Goal: Information Seeking & Learning: Learn about a topic

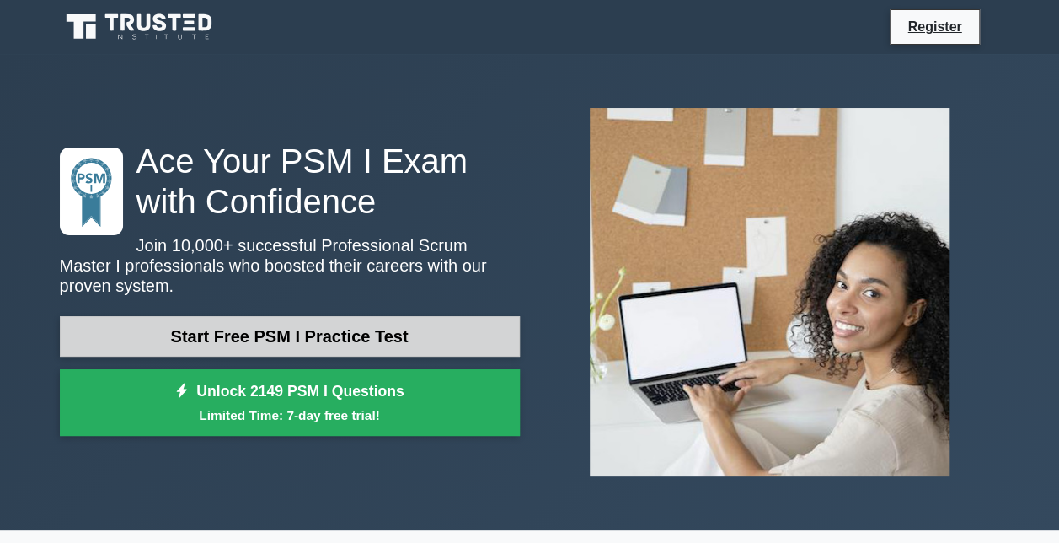
click at [325, 334] on link "Start Free PSM I Practice Test" at bounding box center [290, 336] width 460 height 40
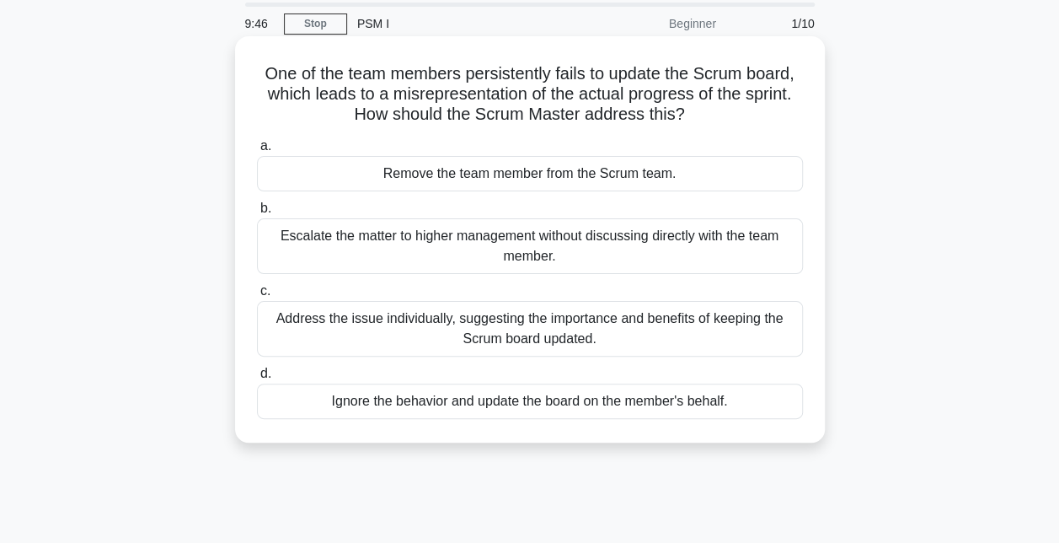
scroll to position [84, 0]
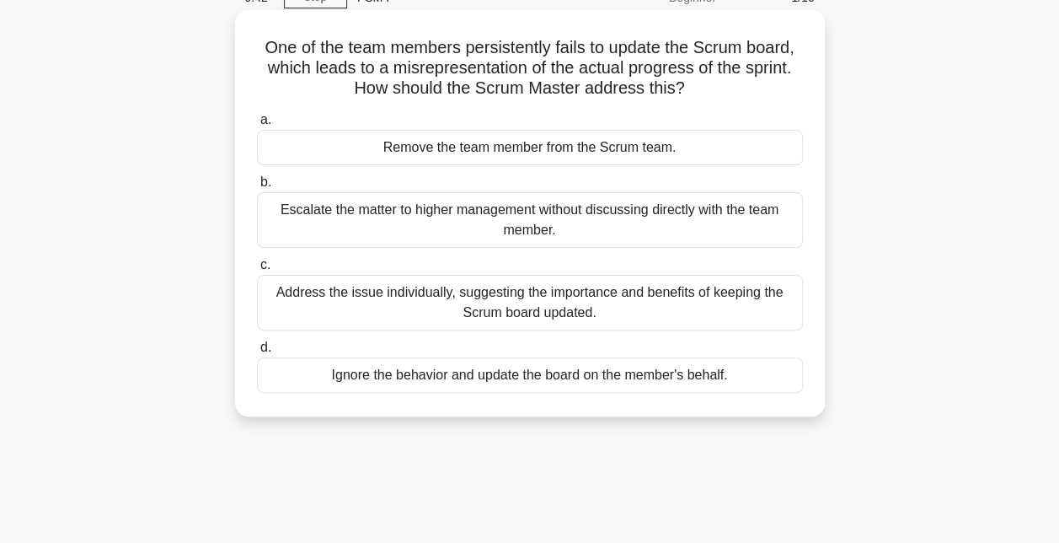
click at [702, 302] on div "Address the issue individually, suggesting the importance and benefits of keepi…" at bounding box center [530, 303] width 546 height 56
click at [257, 270] on input "c. Address the issue individually, suggesting the importance and benefits of ke…" at bounding box center [257, 264] width 0 height 11
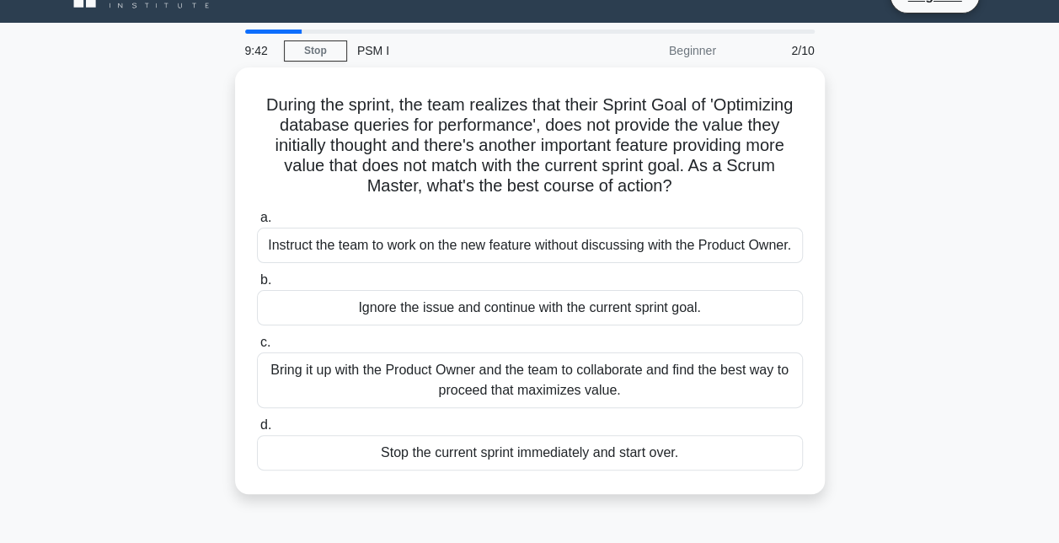
scroll to position [0, 0]
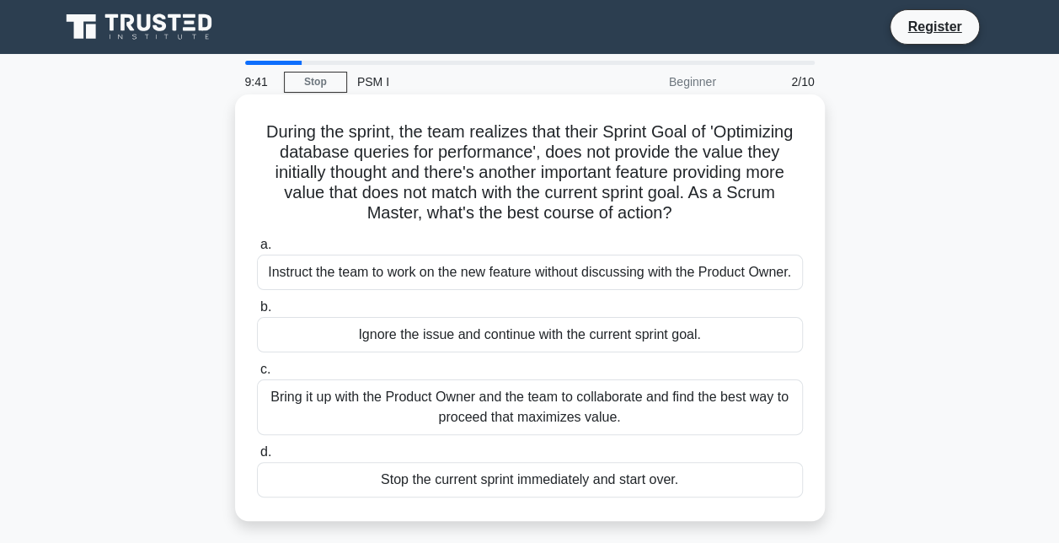
click at [311, 401] on div "Bring it up with the Product Owner and the team to collaborate and find the bes…" at bounding box center [530, 407] width 546 height 56
click at [257, 375] on input "c. Bring it up with the Product Owner and the team to collaborate and find the …" at bounding box center [257, 369] width 0 height 11
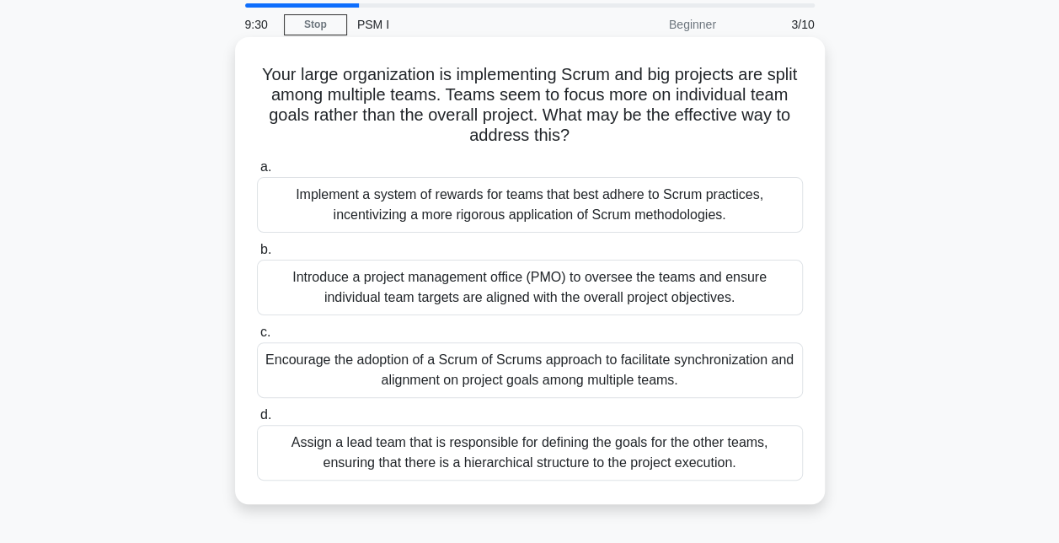
scroll to position [84, 0]
